Goal: Task Accomplishment & Management: Use online tool/utility

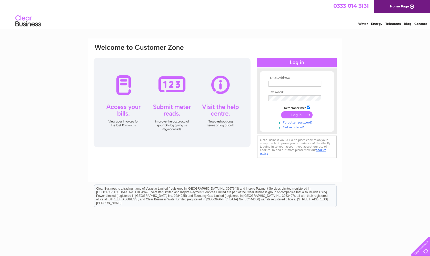
type input "turriffjewellers@gmail.com"
click at [294, 114] on input "submit" at bounding box center [297, 114] width 32 height 7
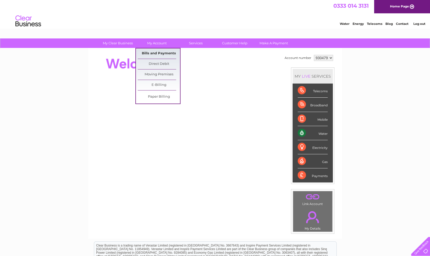
click at [160, 52] on link "Bills and Payments" at bounding box center [159, 54] width 42 height 10
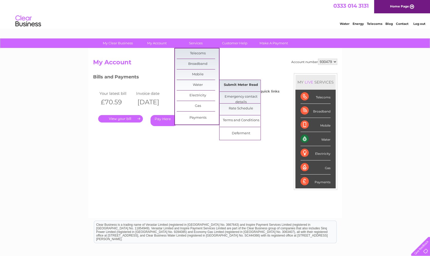
click at [234, 84] on link "Submit Meter Read" at bounding box center [241, 85] width 42 height 10
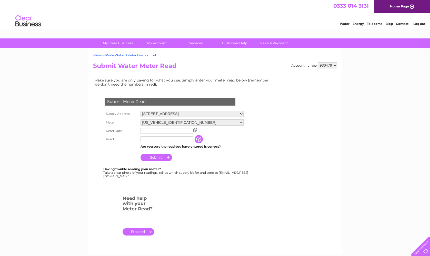
click at [195, 130] on img at bounding box center [196, 130] width 4 height 4
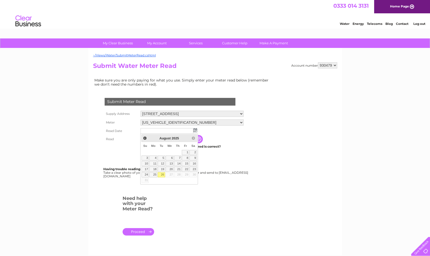
click at [162, 175] on link "26" at bounding box center [161, 174] width 7 height 5
type input "2025/08/26"
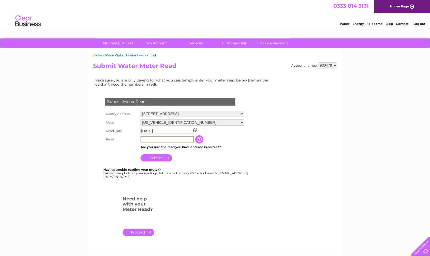
click at [160, 139] on input "text" at bounding box center [167, 140] width 53 height 6
type input "127"
click at [156, 157] on input "Submit" at bounding box center [157, 157] width 32 height 7
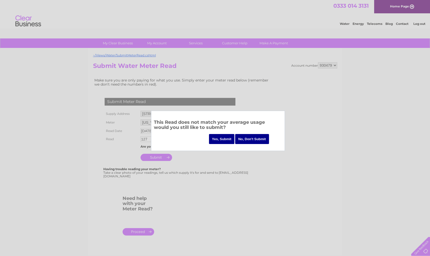
click at [218, 139] on input "Yes, Submit" at bounding box center [222, 139] width 26 height 10
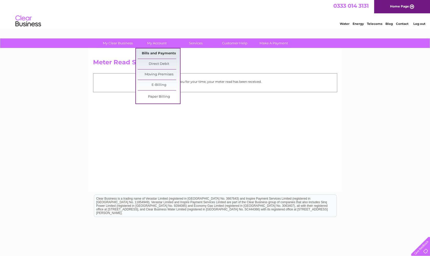
click at [158, 53] on link "Bills and Payments" at bounding box center [159, 54] width 42 height 10
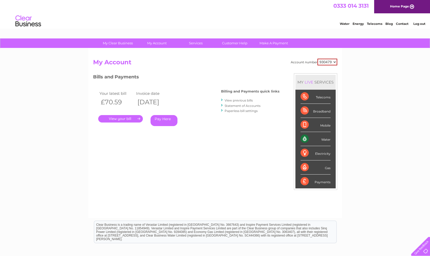
click at [123, 119] on link "." at bounding box center [120, 118] width 45 height 7
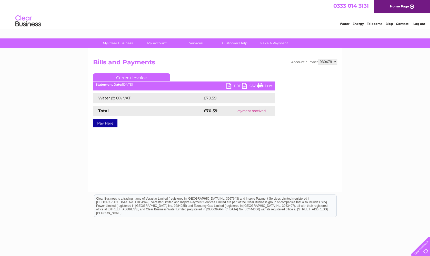
click at [227, 86] on link "PDF" at bounding box center [234, 86] width 15 height 7
